Goal: Task Accomplishment & Management: Manage account settings

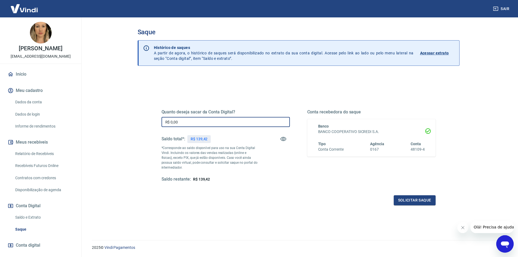
click at [199, 119] on input "R$ 0,00" at bounding box center [226, 122] width 128 height 10
type input "R$ 139,42"
click at [418, 200] on button "Solicitar saque" at bounding box center [415, 200] width 42 height 10
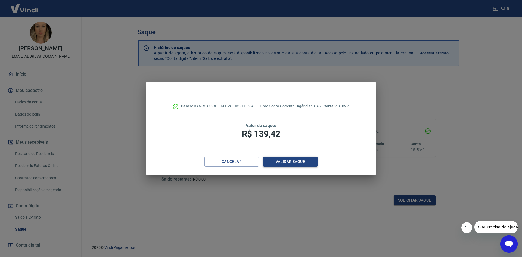
click at [282, 162] on button "Validar saque" at bounding box center [290, 162] width 54 height 10
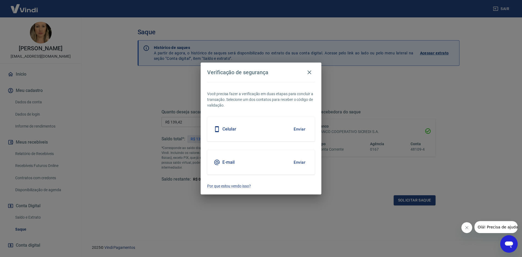
click at [282, 162] on div "E-mail Enviar" at bounding box center [261, 162] width 108 height 24
click at [295, 161] on button "Enviar" at bounding box center [300, 162] width 18 height 11
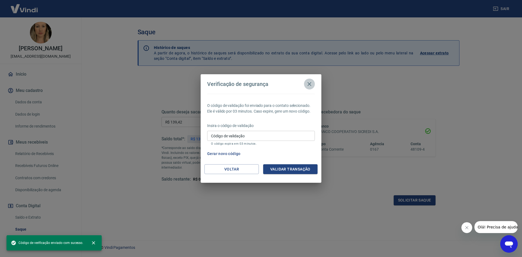
click at [312, 82] on icon "button" at bounding box center [309, 84] width 7 height 7
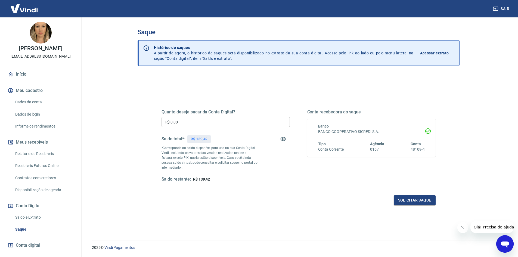
click at [256, 117] on div "Quanto deseja sacar da Conta Digital? R$ 0,00 ​ Saldo total*: R$ 139,42 *Corres…" at bounding box center [226, 145] width 128 height 73
click at [257, 122] on input "R$ 0,00" at bounding box center [226, 122] width 128 height 10
type input "R$ 139,42"
click at [421, 198] on button "Solicitar saque" at bounding box center [415, 200] width 42 height 10
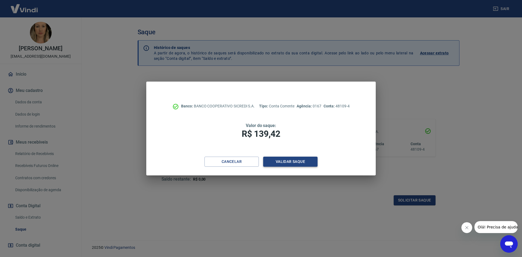
click at [291, 161] on button "Validar saque" at bounding box center [290, 162] width 54 height 10
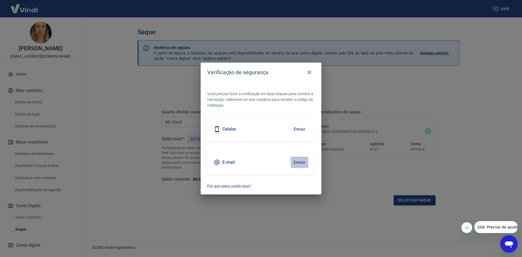
click at [298, 162] on button "Enviar" at bounding box center [300, 162] width 18 height 11
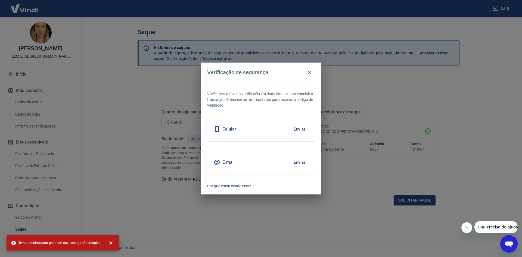
drag, startPoint x: 274, startPoint y: 212, endPoint x: 273, endPoint y: 208, distance: 4.4
click at [274, 211] on div "Verificação de segurança Você precisa fazer a verificação em duas etapas para c…" at bounding box center [261, 128] width 522 height 257
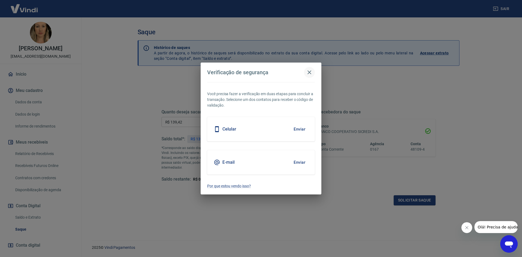
click at [310, 72] on icon "button" at bounding box center [309, 72] width 7 height 7
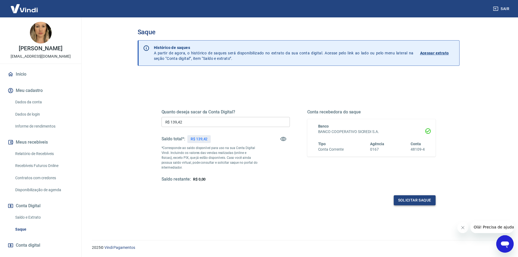
click at [412, 203] on button "Solicitar saque" at bounding box center [415, 200] width 42 height 10
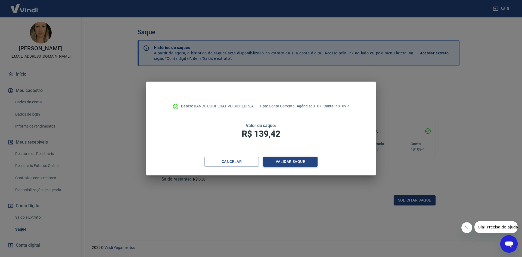
click at [281, 160] on button "Validar saque" at bounding box center [290, 162] width 54 height 10
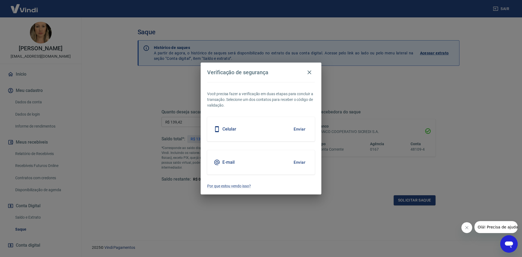
click at [303, 162] on button "Enviar" at bounding box center [300, 162] width 18 height 11
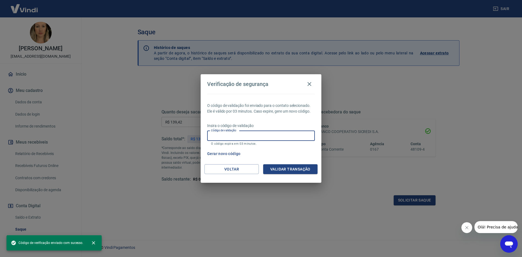
click at [266, 135] on input "Código de validação" at bounding box center [261, 136] width 108 height 10
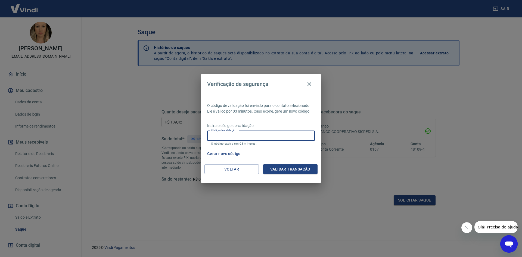
paste input "432946"
type input "432946"
click at [288, 173] on button "Validar transação" at bounding box center [290, 169] width 54 height 10
